Goal: Task Accomplishment & Management: Use online tool/utility

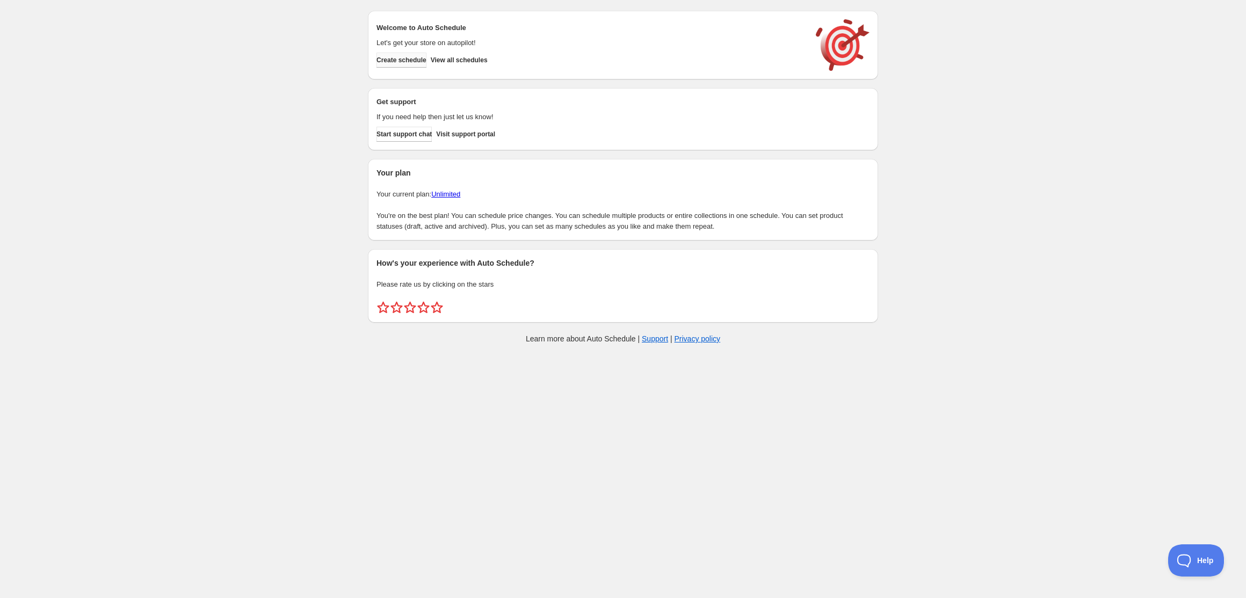
click at [414, 61] on span "Create schedule" at bounding box center [401, 60] width 50 height 9
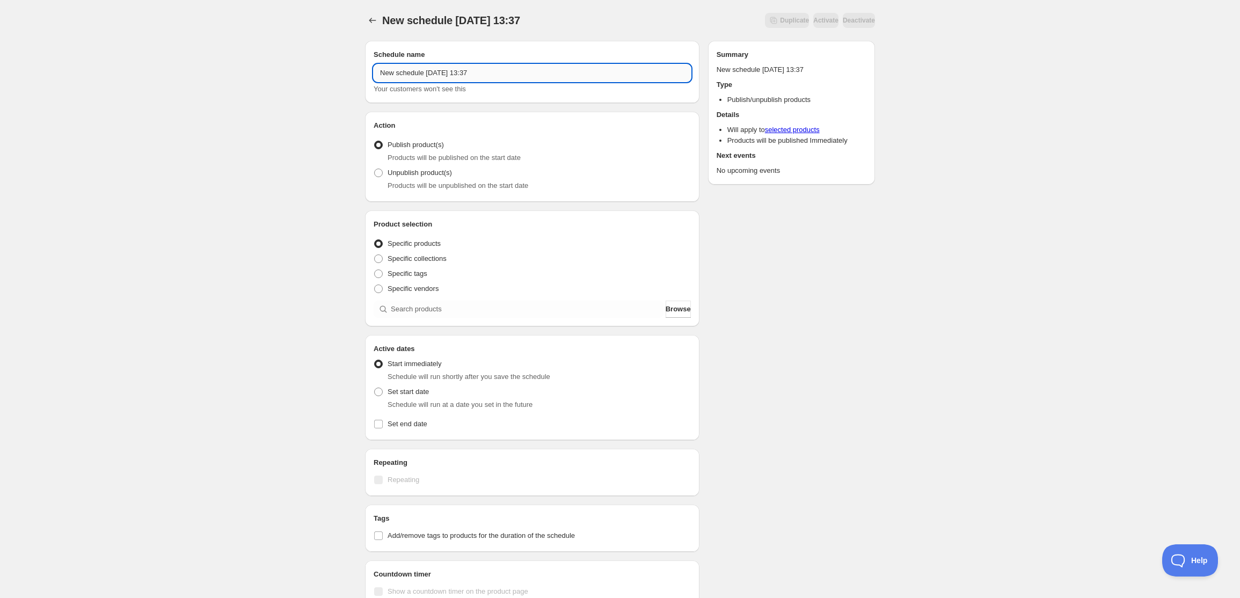
click at [488, 79] on input "New schedule Aug 15 2025 13:37" at bounding box center [532, 72] width 317 height 17
type input "Unpublish: US Soccer Mens - Test"
click at [396, 172] on span "Unpublish product(s)" at bounding box center [420, 173] width 64 height 8
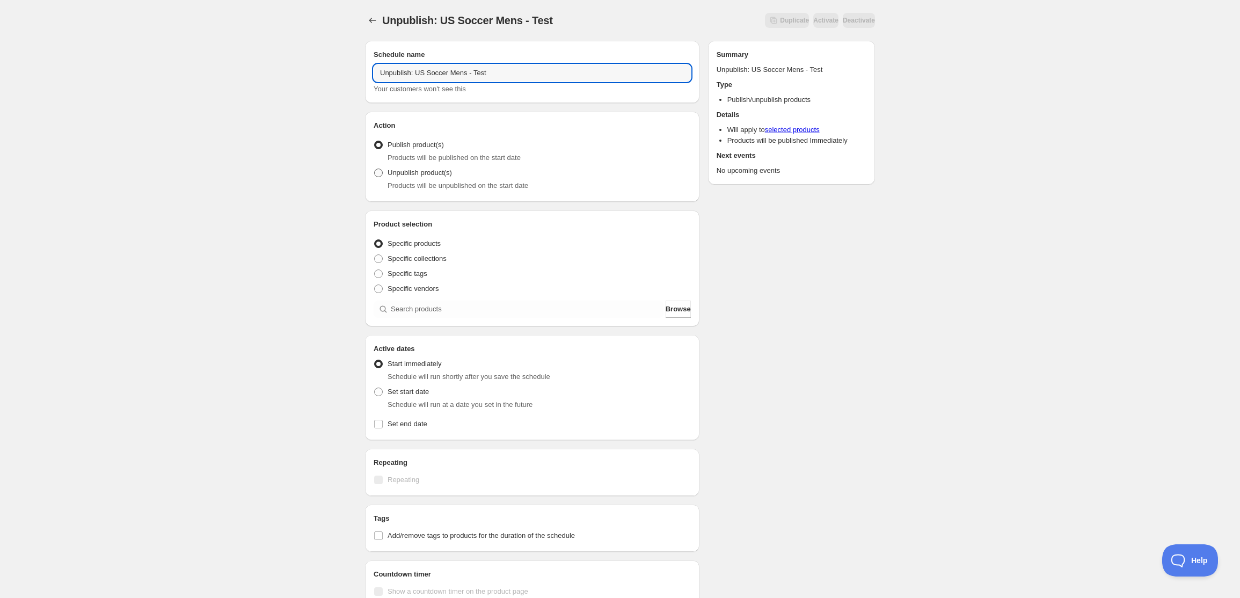
click at [375, 169] on input "Unpublish product(s)" at bounding box center [374, 169] width 1 height 1
radio input "true"
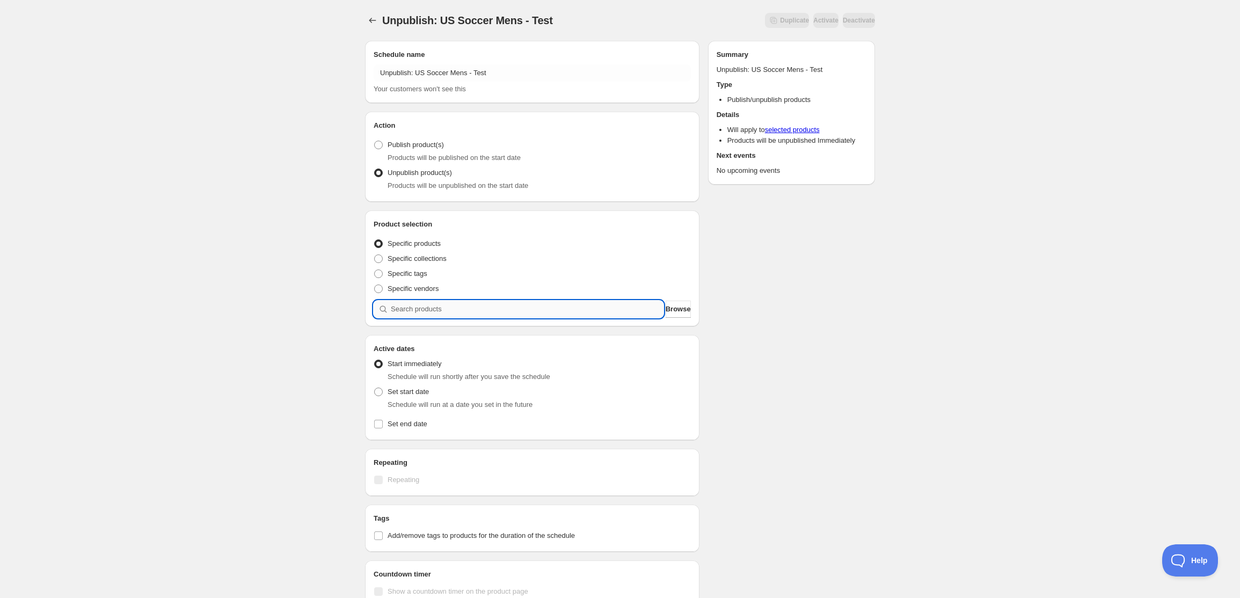
click at [428, 310] on input "search" at bounding box center [527, 309] width 273 height 17
type input "U"
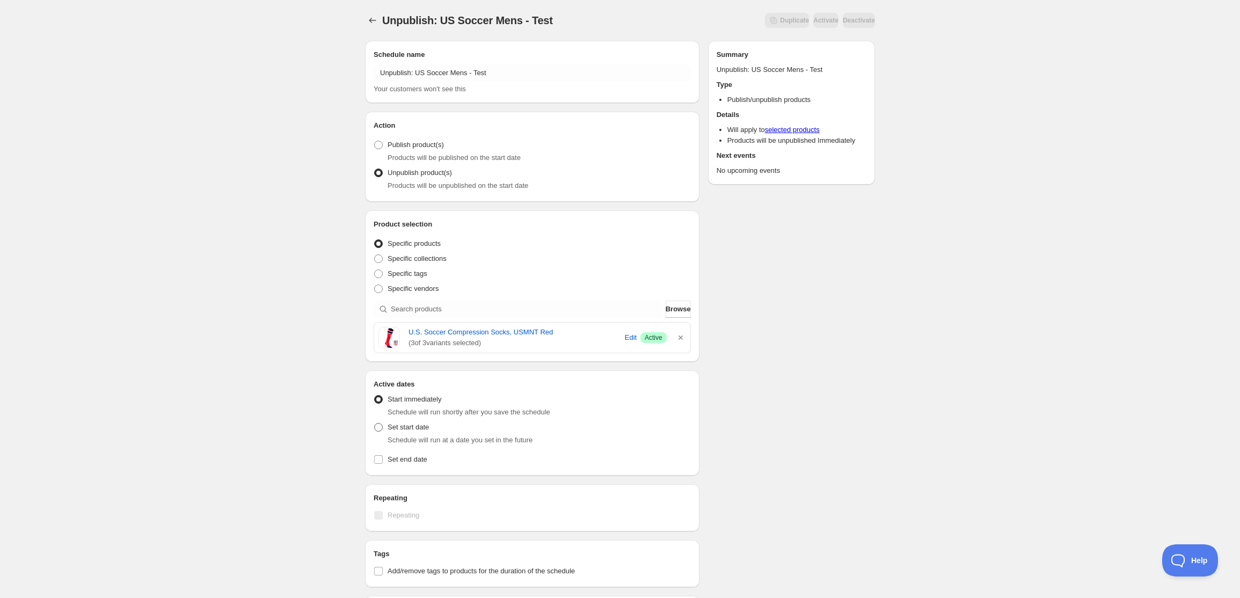
click at [408, 432] on label "Set start date" at bounding box center [401, 427] width 55 height 15
click at [375, 424] on input "Set start date" at bounding box center [374, 423] width 1 height 1
radio input "true"
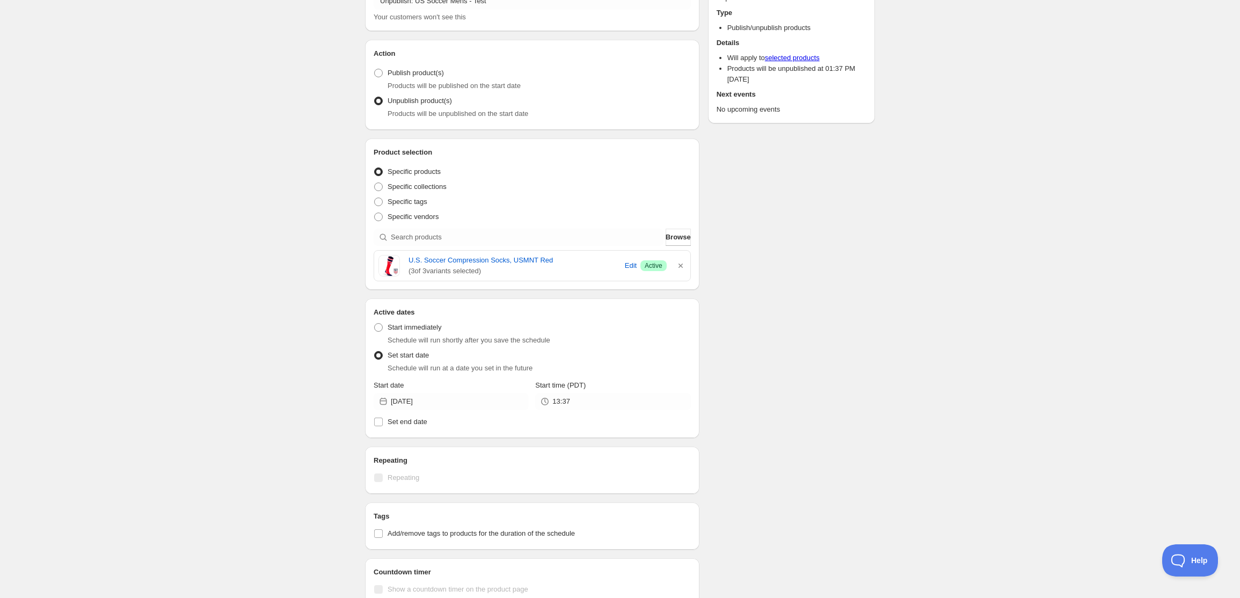
scroll to position [107, 0]
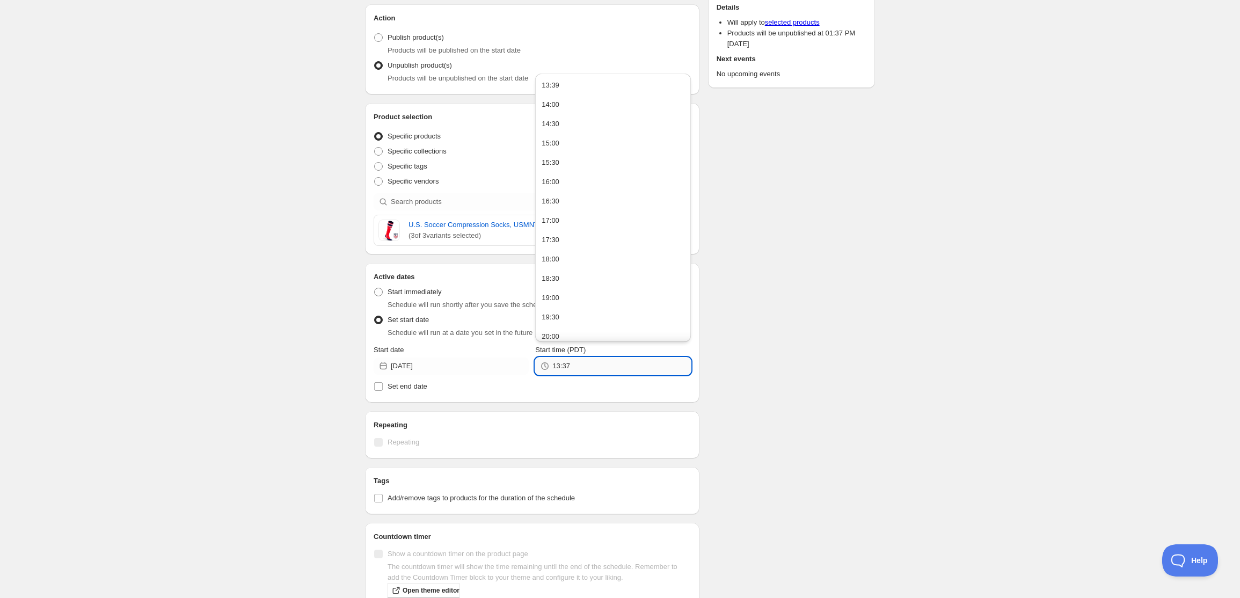
click at [596, 372] on input "13:37" at bounding box center [622, 366] width 138 height 17
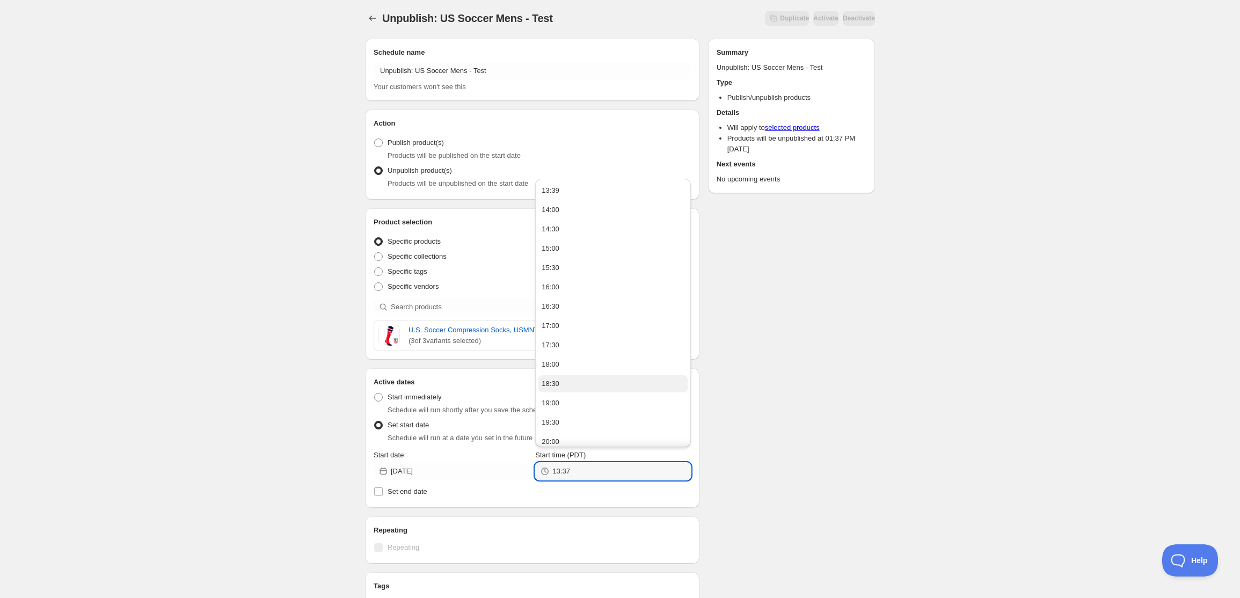
scroll to position [0, 0]
click at [420, 402] on span "Start immediately" at bounding box center [415, 399] width 54 height 8
click at [375, 396] on input "Start immediately" at bounding box center [374, 395] width 1 height 1
radio input "true"
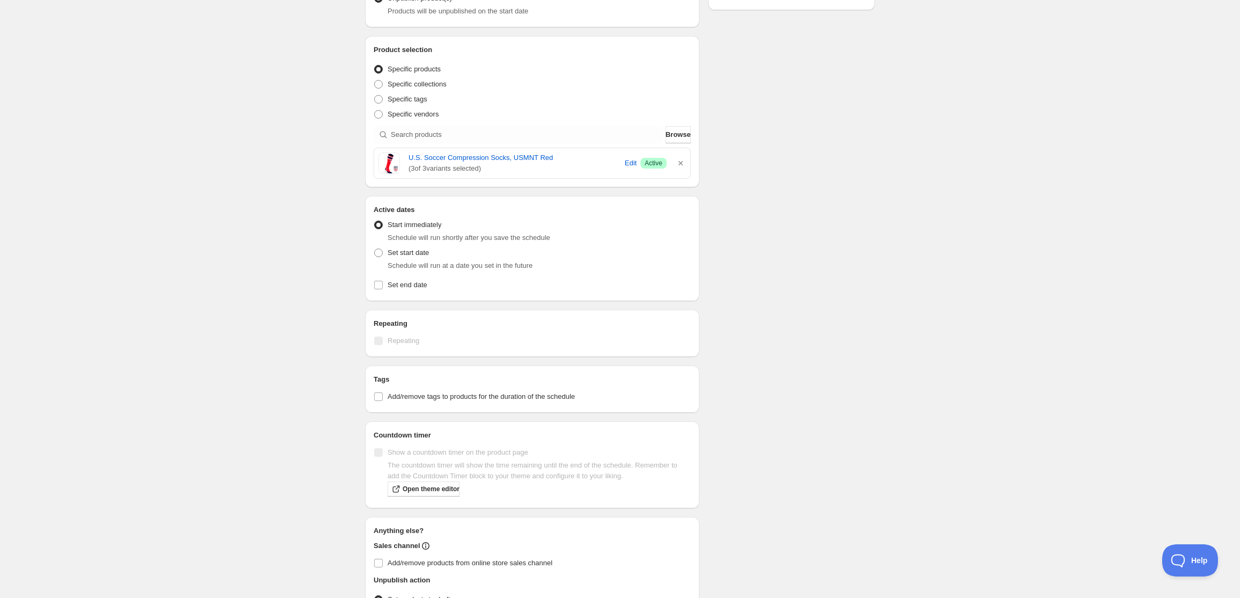
scroll to position [252, 0]
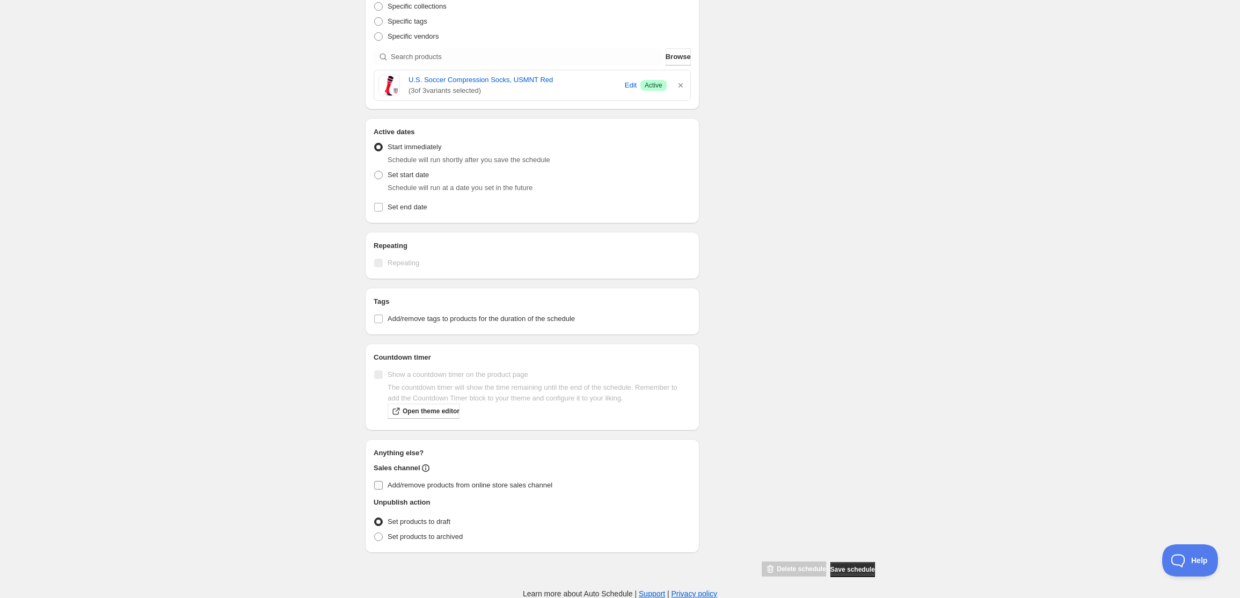
click at [475, 480] on span "Add/remove products from online store sales channel" at bounding box center [470, 485] width 165 height 11
click at [383, 481] on input "Add/remove products from online store sales channel" at bounding box center [378, 485] width 9 height 9
click at [466, 484] on span "Add/remove products from online store sales channel" at bounding box center [470, 485] width 165 height 8
click at [383, 484] on input "Add/remove products from online store sales channel" at bounding box center [378, 485] width 9 height 9
checkbox input "false"
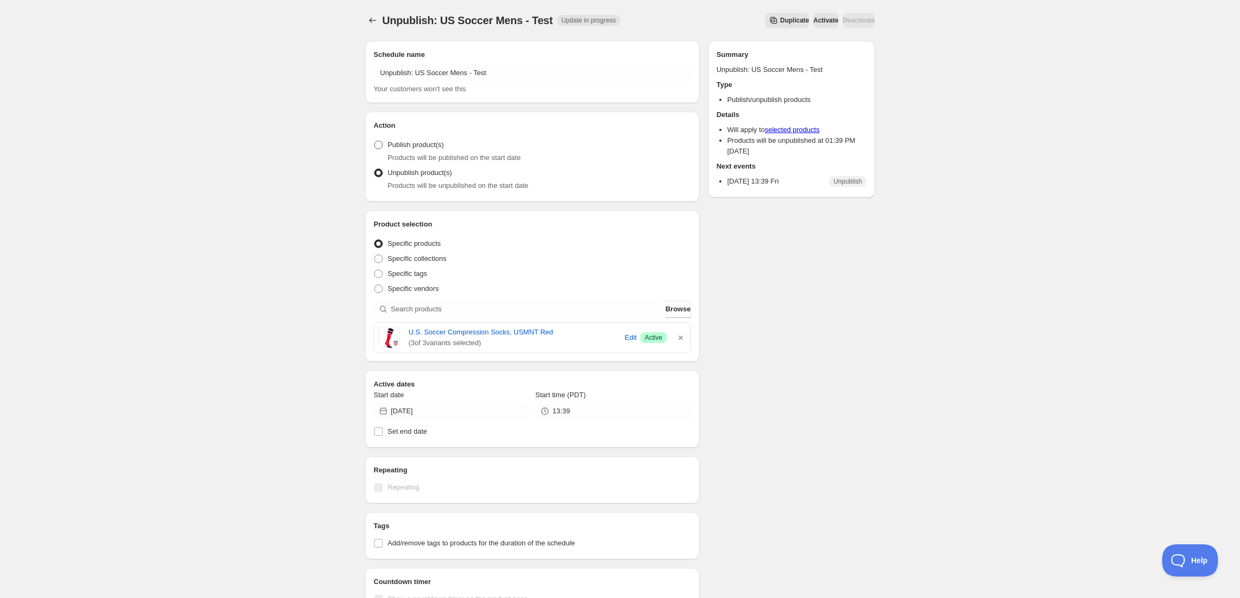
click at [424, 146] on span "Publish product(s)" at bounding box center [416, 145] width 56 height 8
click at [375, 141] on input "Publish product(s)" at bounding box center [374, 141] width 1 height 1
radio input "true"
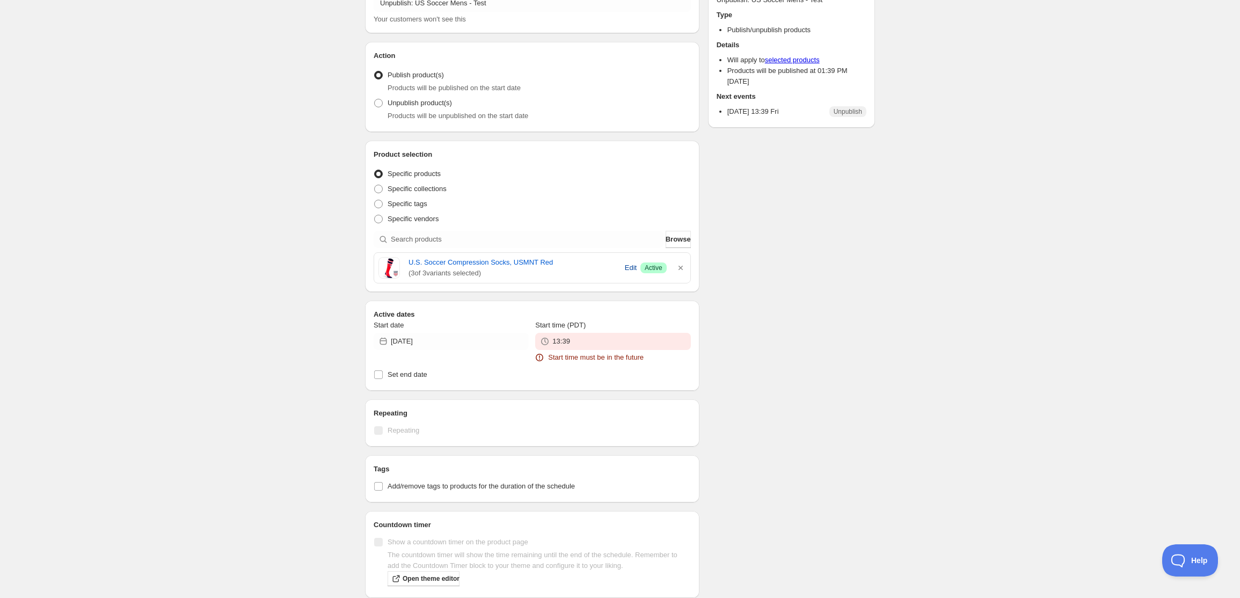
scroll to position [268, 0]
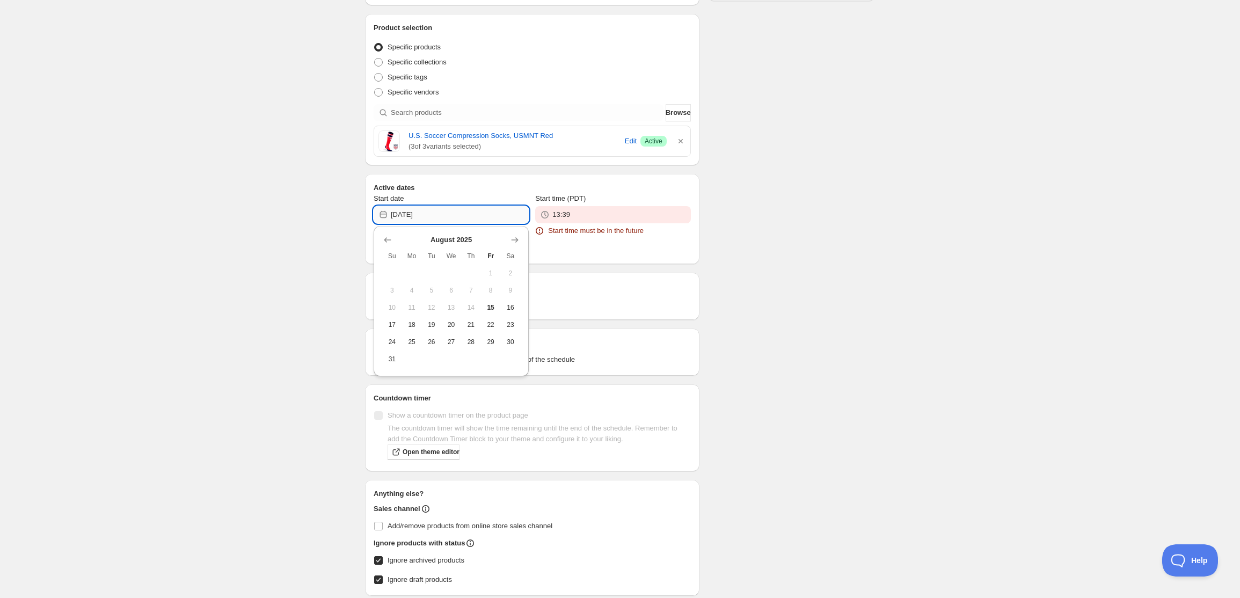
click at [516, 208] on input "[DATE]" at bounding box center [460, 214] width 138 height 17
click at [554, 261] on div "Active dates Start date 2025-08-15 Start time (PDT) 13:39 Start time must be in…" at bounding box center [532, 219] width 335 height 90
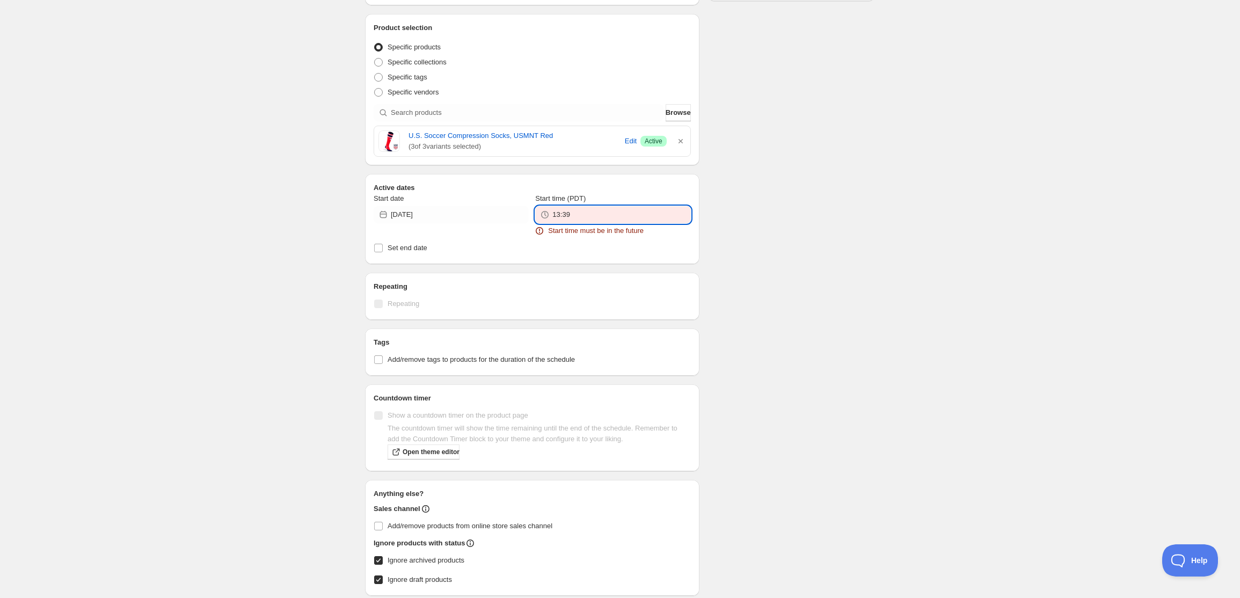
click at [591, 220] on input "13:39" at bounding box center [622, 214] width 138 height 17
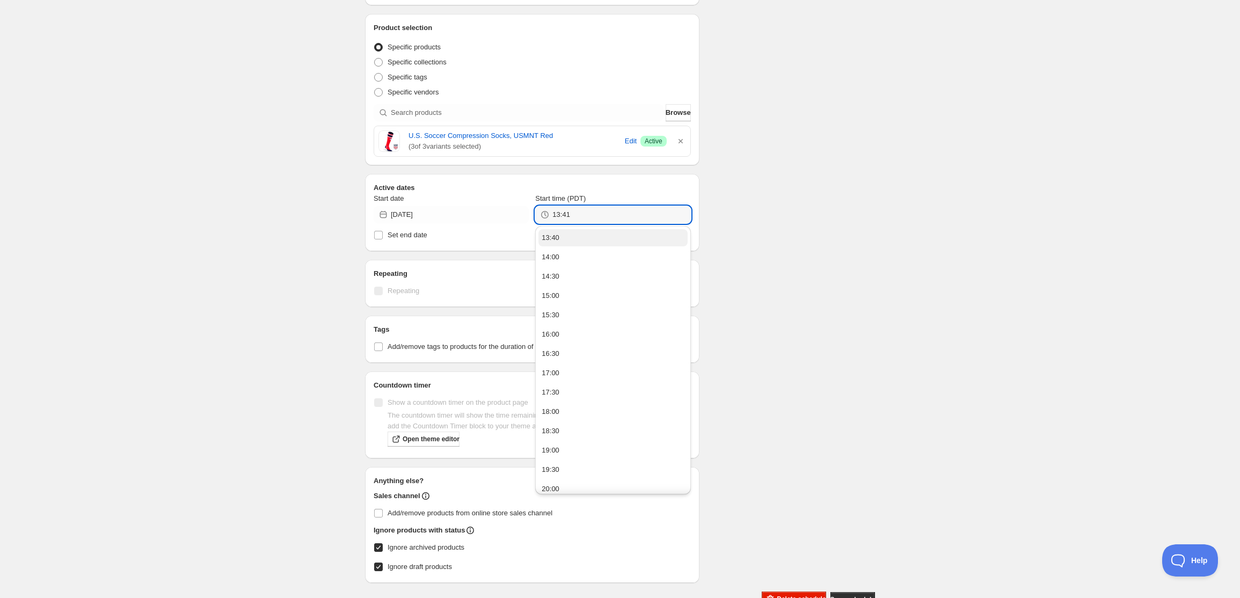
click at [580, 245] on button "13:40" at bounding box center [613, 237] width 149 height 17
type input "13:40"
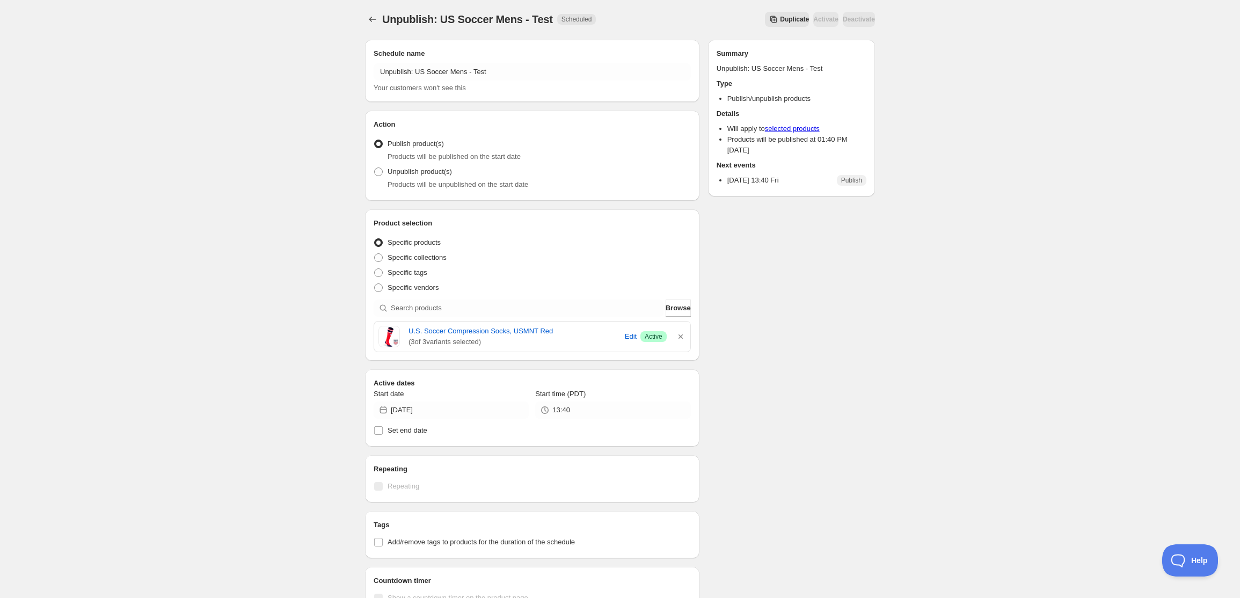
scroll to position [0, 0]
click at [778, 184] on p "2025/08/15 13:40 Fri" at bounding box center [754, 181] width 52 height 11
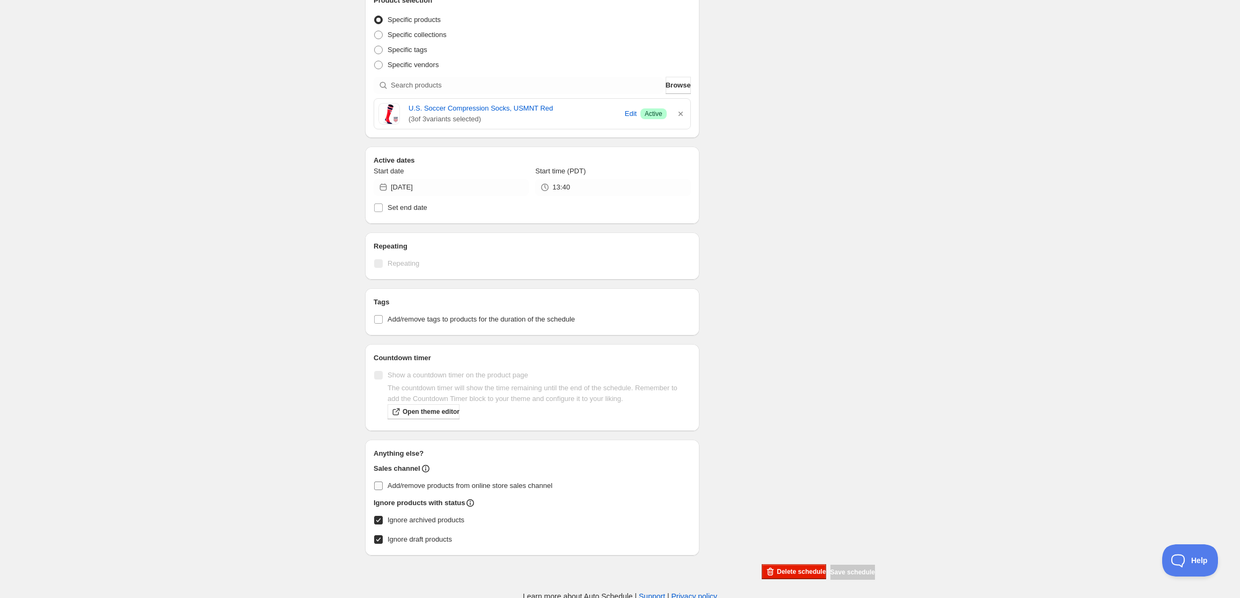
scroll to position [227, 0]
click at [586, 186] on input "13:40" at bounding box center [622, 184] width 138 height 17
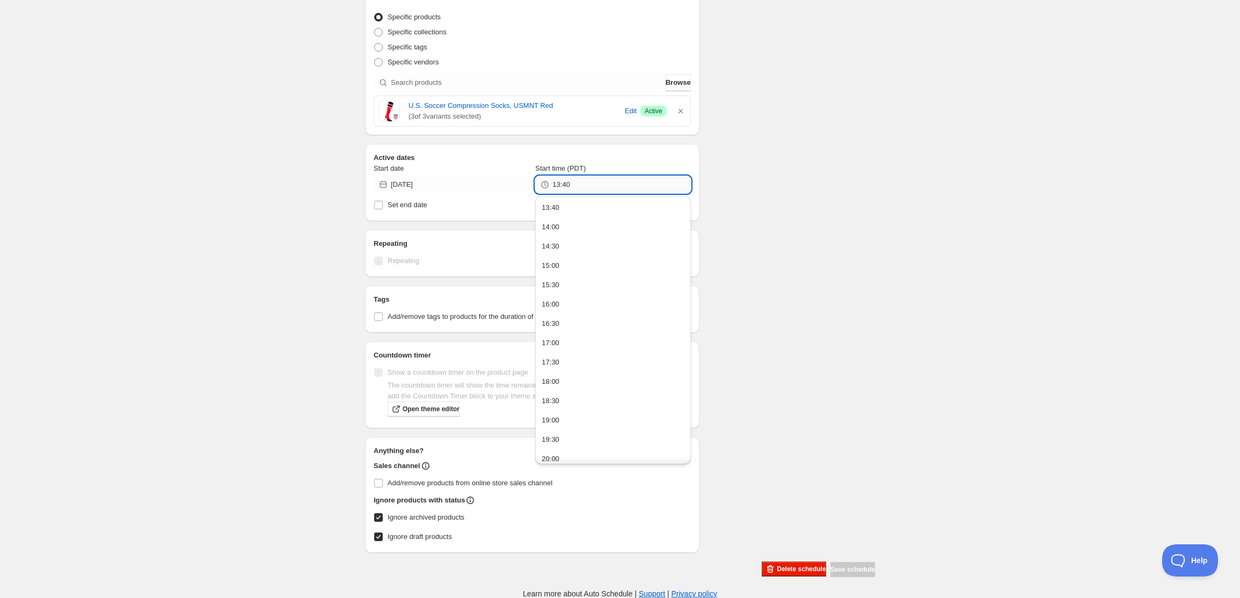
click at [586, 186] on input "13:40" at bounding box center [622, 184] width 138 height 17
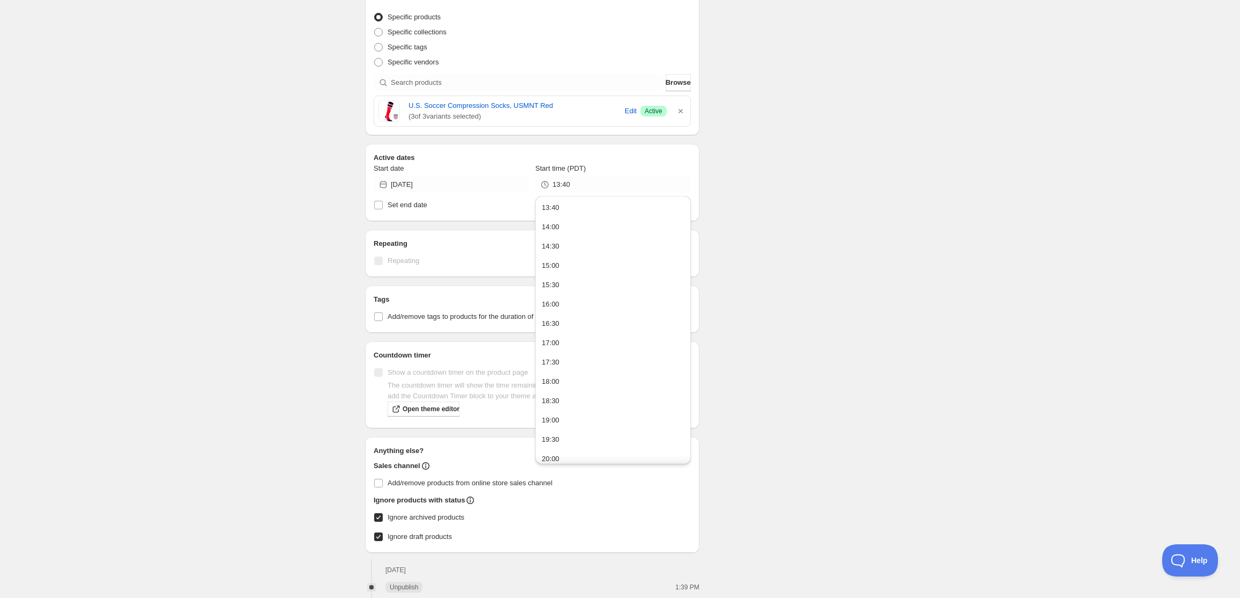
click at [933, 380] on div "Unpublish: US Soccer Mens - Test. This page is ready Unpublish: US Soccer Mens …" at bounding box center [620, 206] width 1240 height 867
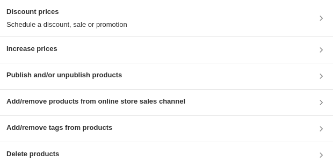
click at [83, 73] on h3 "Publish and/or unpublish products" at bounding box center [63, 75] width 115 height 11
